Goal: Find specific page/section: Find specific page/section

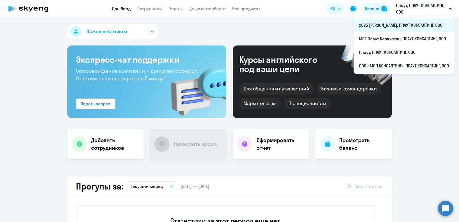
click at [386, 25] on li "2025 [PERSON_NAME], ПЛАУТ КОНСАЛТИНГ, ООО" at bounding box center [404, 25] width 101 height 14
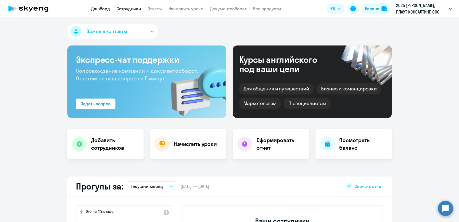
click at [134, 7] on link "Сотрудники" at bounding box center [129, 8] width 25 height 5
select select "30"
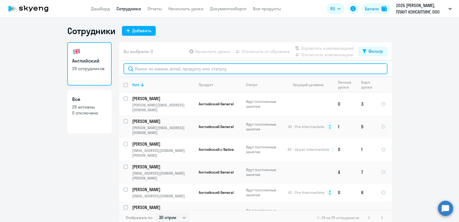
click at [150, 69] on input "text" at bounding box center [256, 68] width 264 height 11
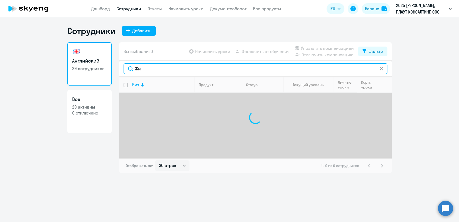
type input "Ж"
type input "Z"
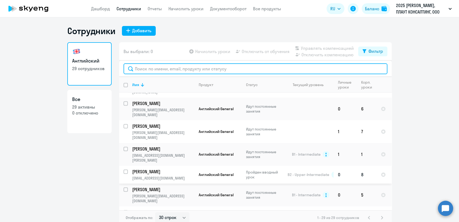
scroll to position [412, 0]
